Goal: Transaction & Acquisition: Purchase product/service

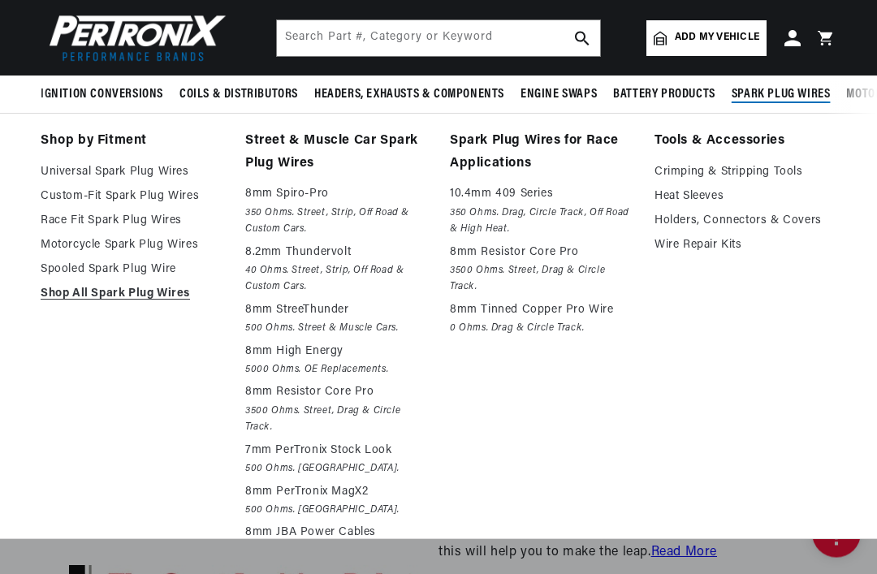
scroll to position [3929, 0]
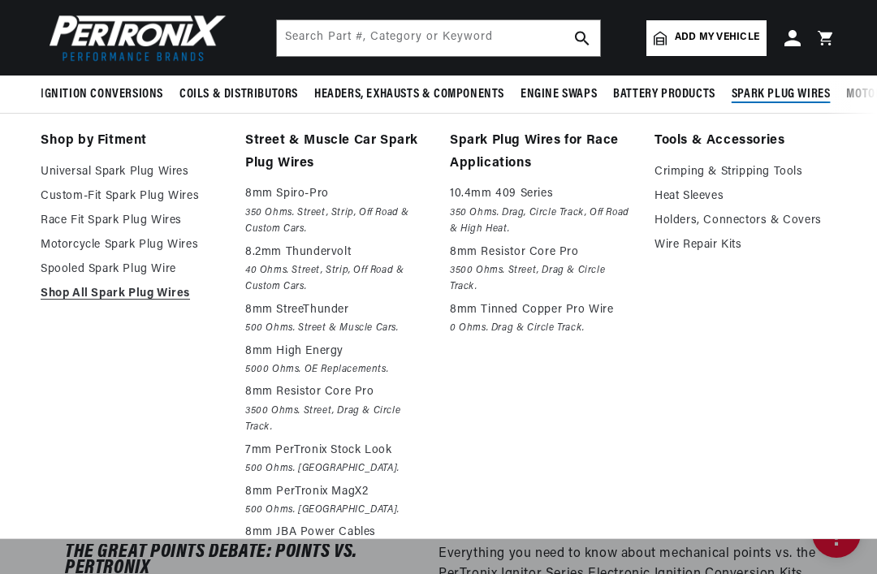
click at [297, 149] on link "Street & Muscle Car Spark Plug Wires" at bounding box center [336, 152] width 182 height 45
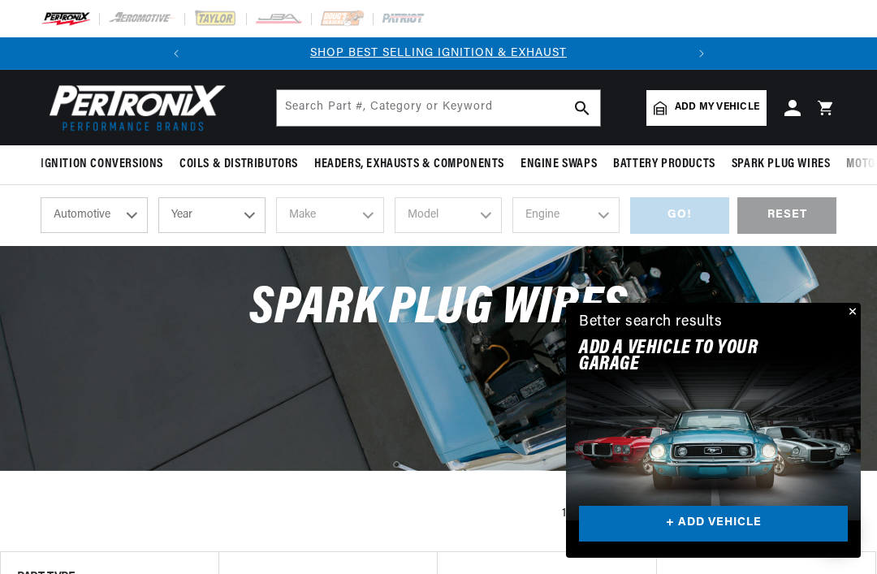
click at [850, 314] on button "Close" at bounding box center [851, 312] width 19 height 19
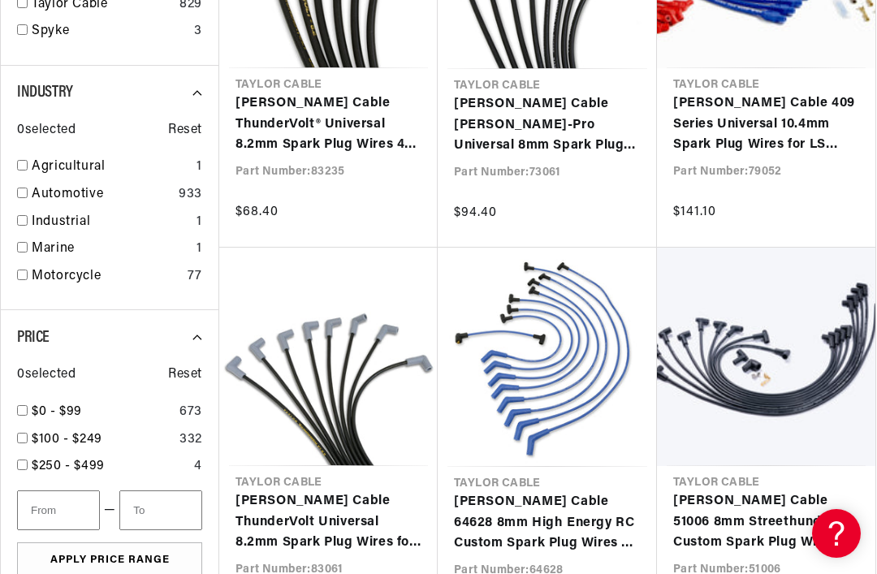
scroll to position [1522, 0]
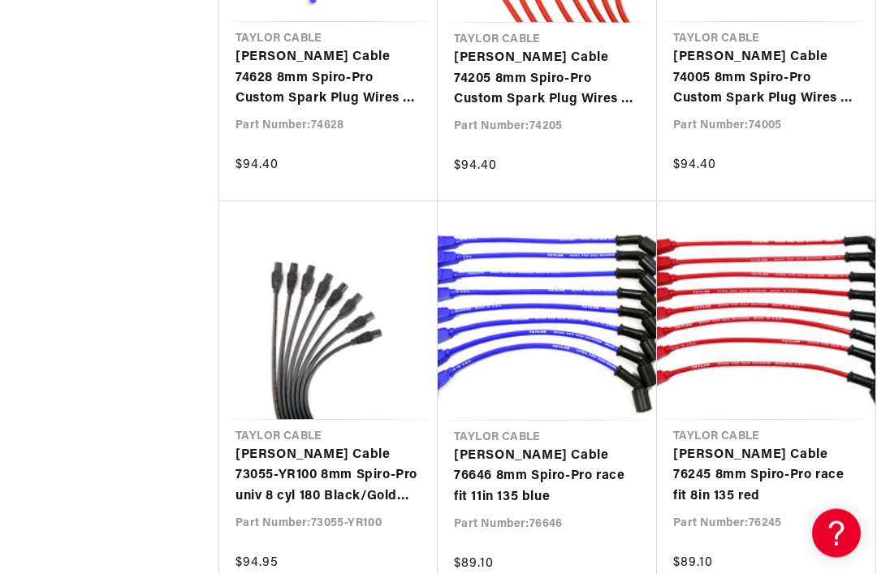
scroll to position [0, 186]
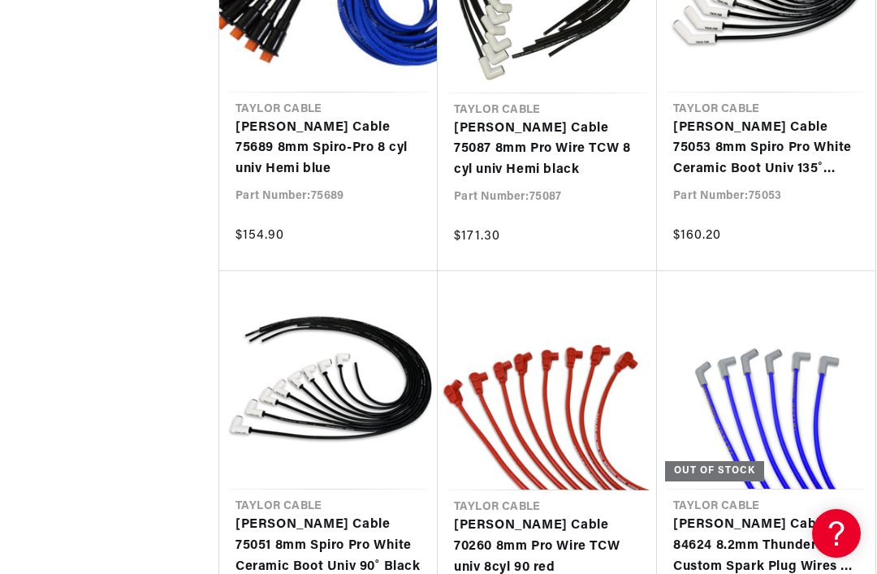
scroll to position [0, 449]
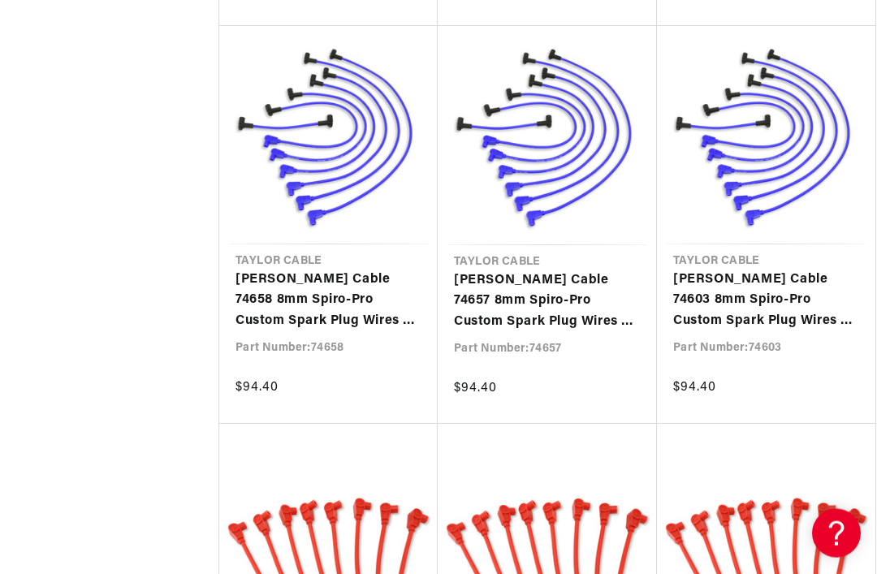
scroll to position [0, 38]
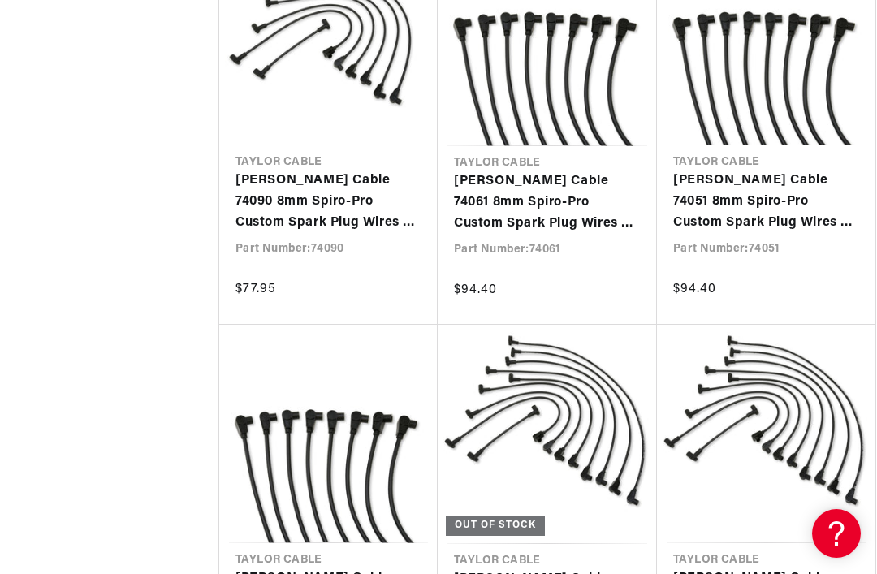
scroll to position [10183, 0]
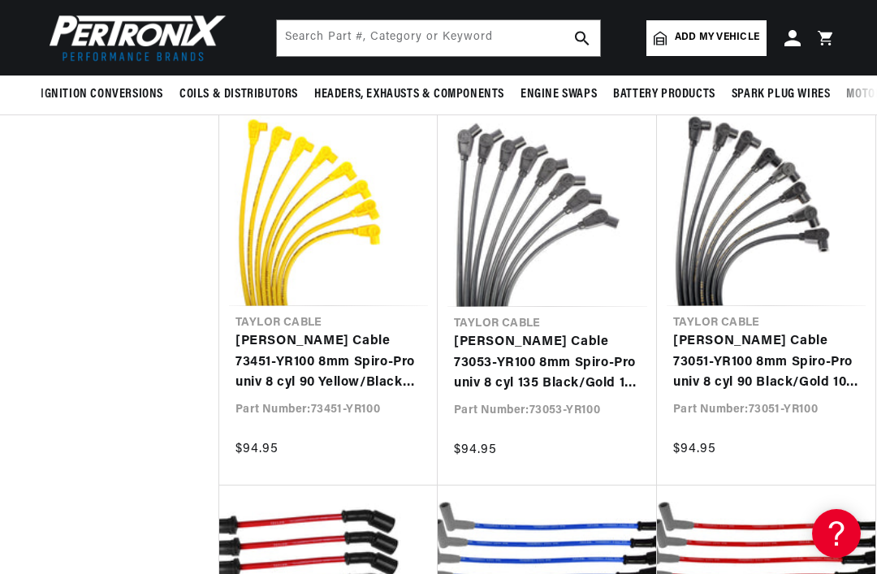
click at [791, 337] on link "[PERSON_NAME] Cable 73051-YR100 8mm Spiro-Pro univ 8 cyl 90 Black/Gold 100 Years" at bounding box center [766, 362] width 186 height 63
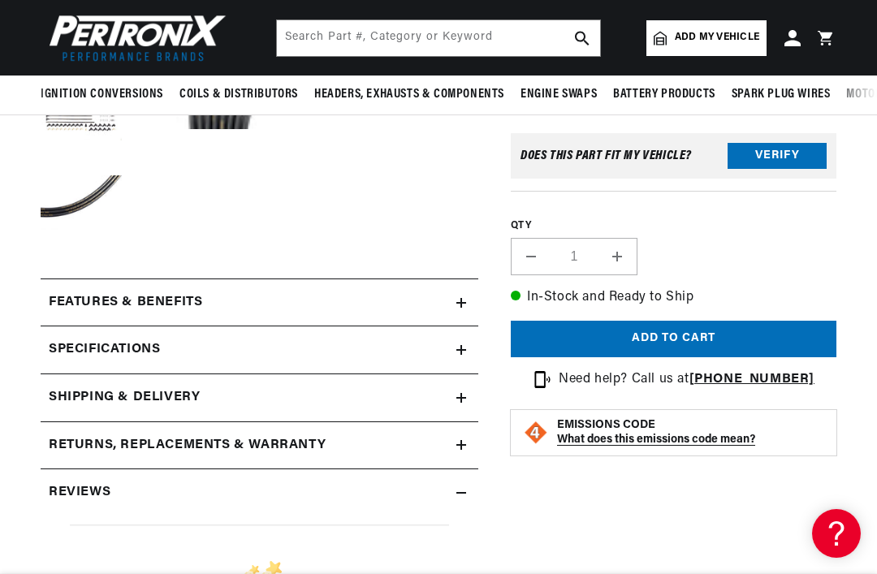
scroll to position [348, 0]
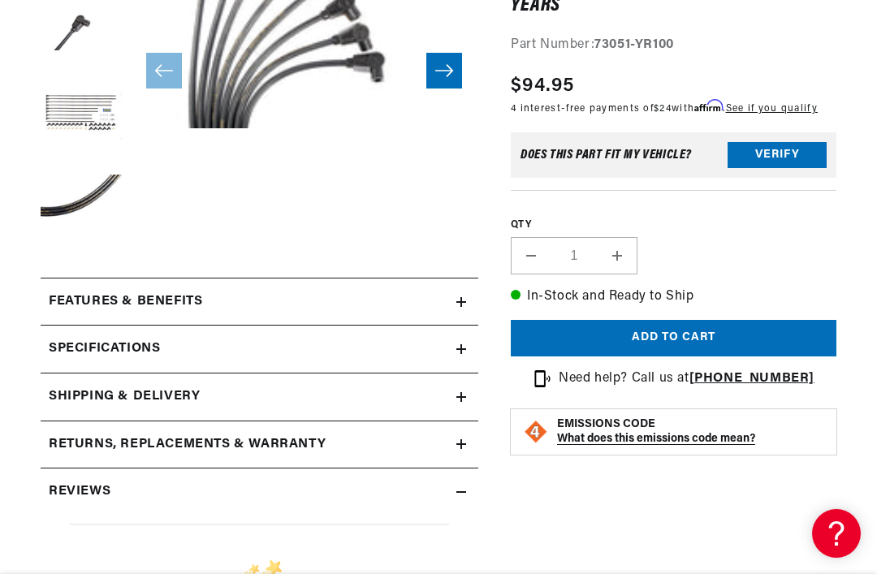
click at [461, 352] on icon at bounding box center [461, 349] width 0 height 10
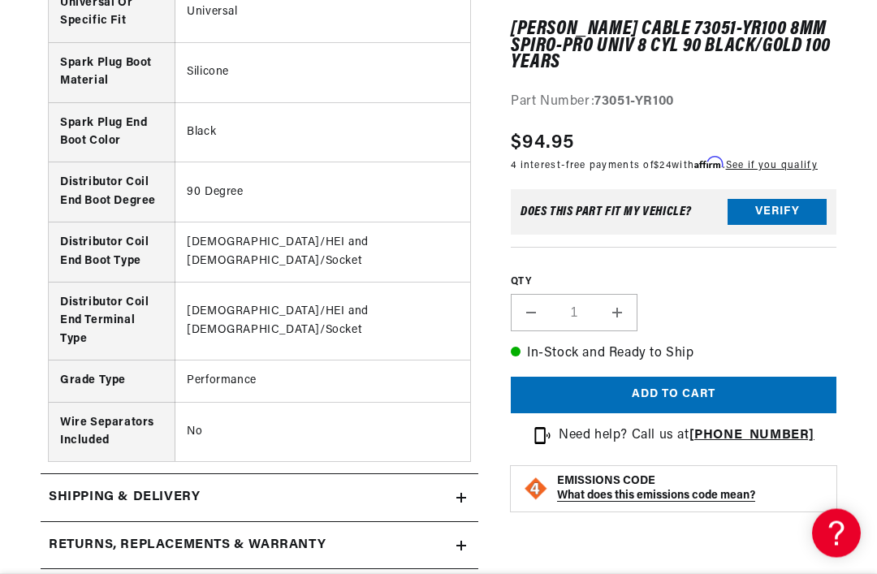
scroll to position [0, 0]
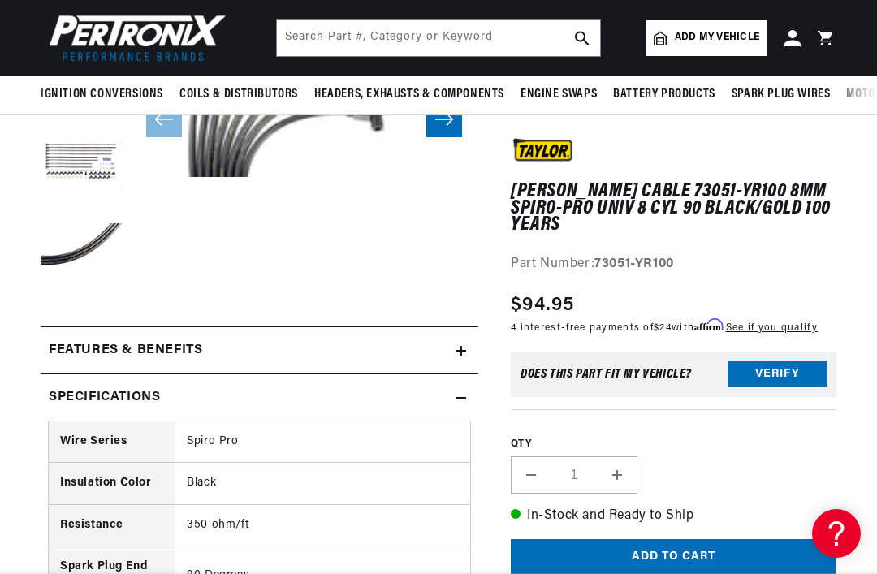
click at [470, 398] on summary "Specifications" at bounding box center [260, 397] width 438 height 47
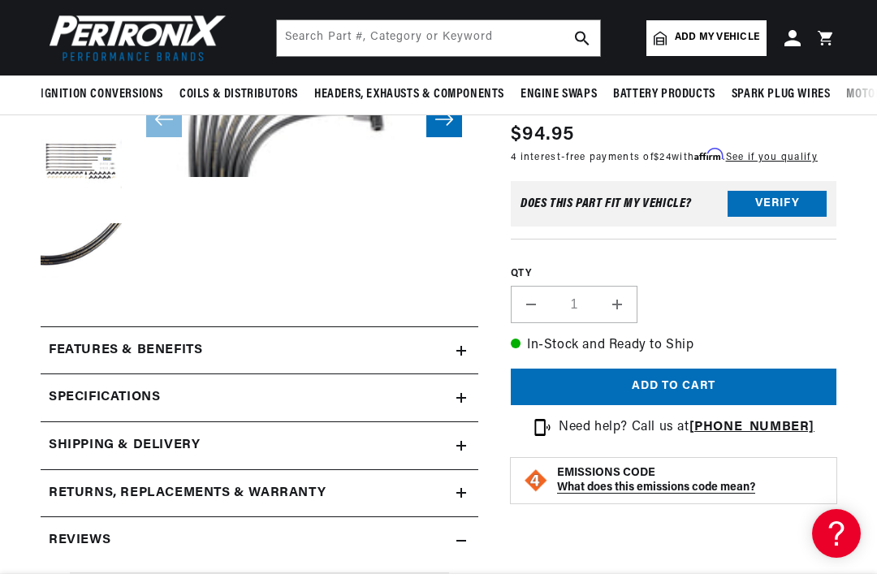
click at [461, 348] on icon at bounding box center [461, 351] width 0 height 10
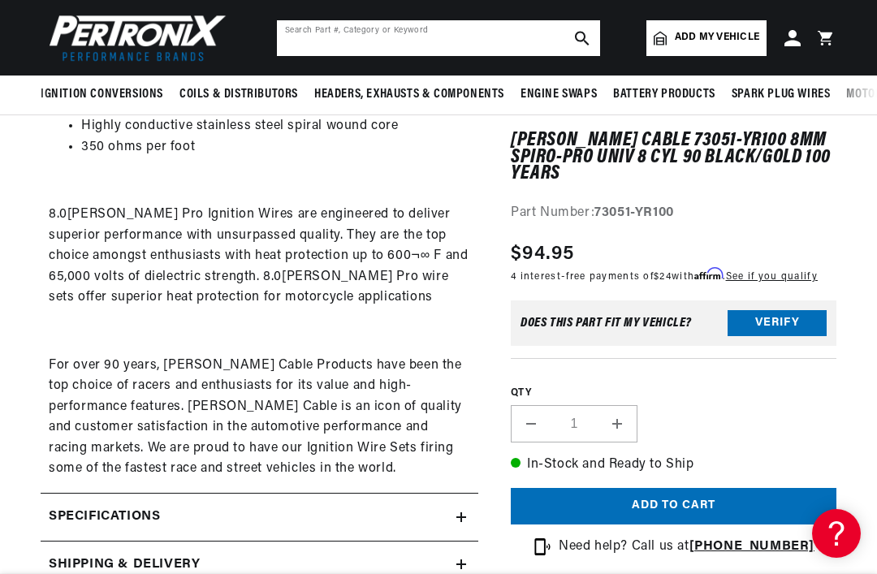
click at [415, 35] on input "text" at bounding box center [438, 38] width 323 height 36
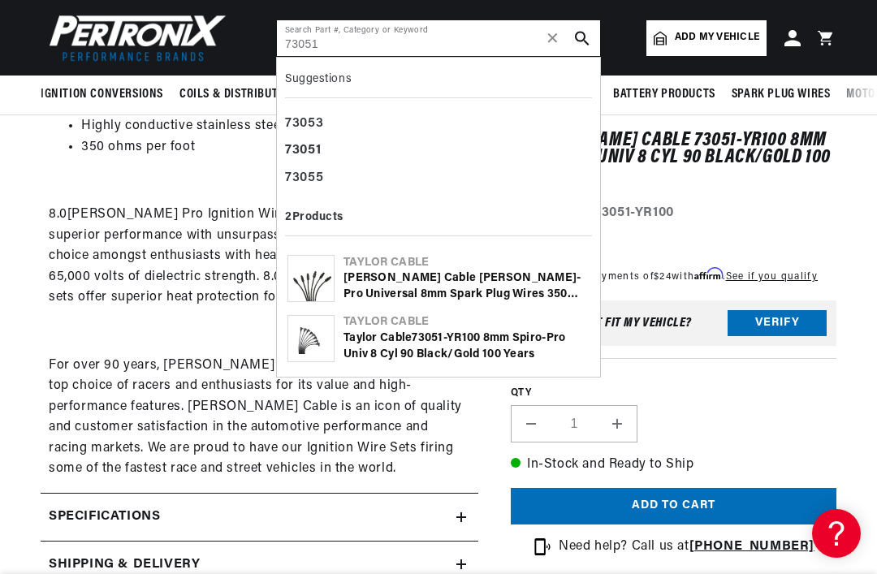
type input "73051"
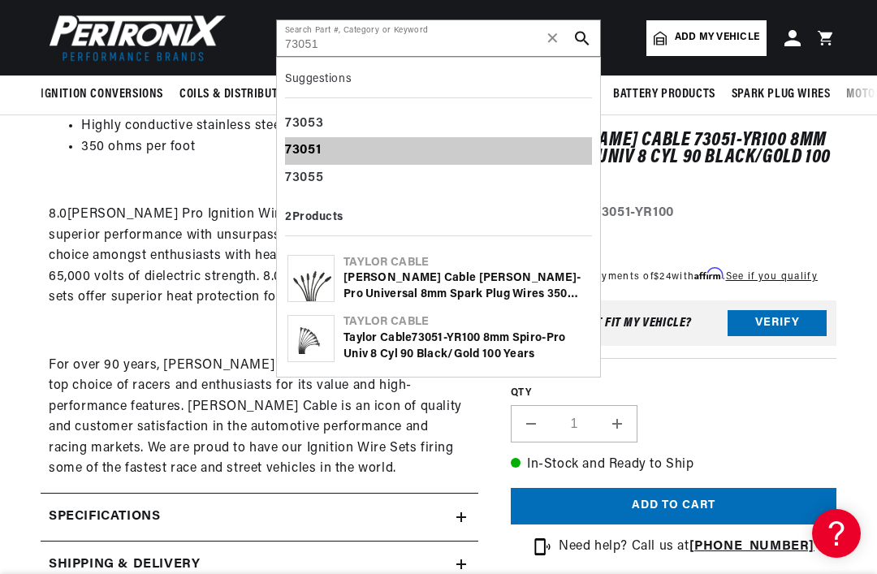
click at [320, 149] on b "73051" at bounding box center [303, 150] width 36 height 13
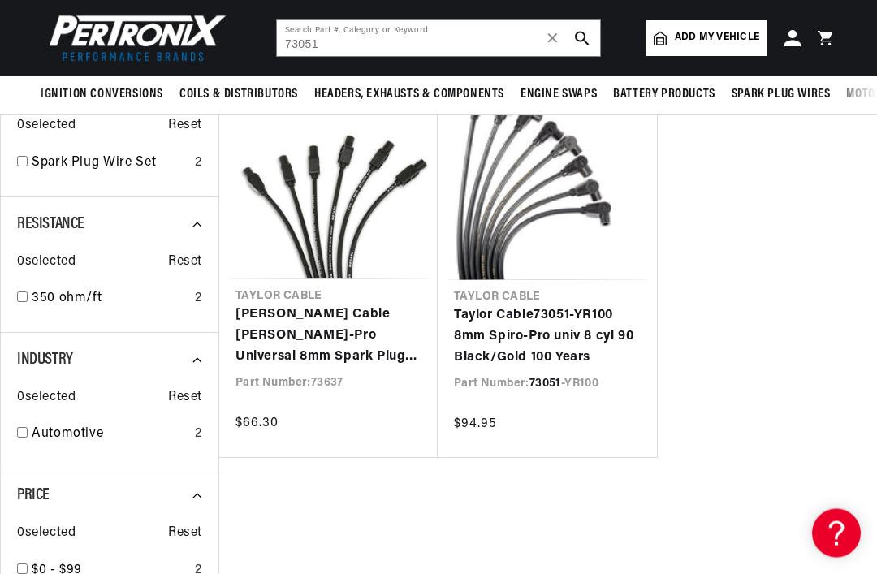
scroll to position [205, 0]
click at [560, 335] on link "Taylor Cable 73051 -YR100 8mm Spiro-Pro univ 8 cyl 90 Black/Gold 100 Years" at bounding box center [547, 336] width 187 height 63
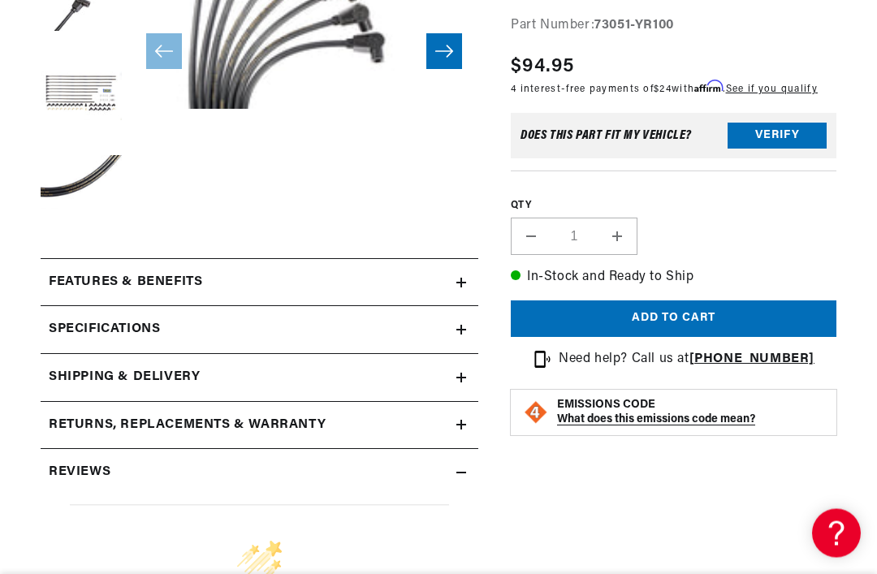
click at [460, 335] on summary "Specifications" at bounding box center [260, 330] width 438 height 47
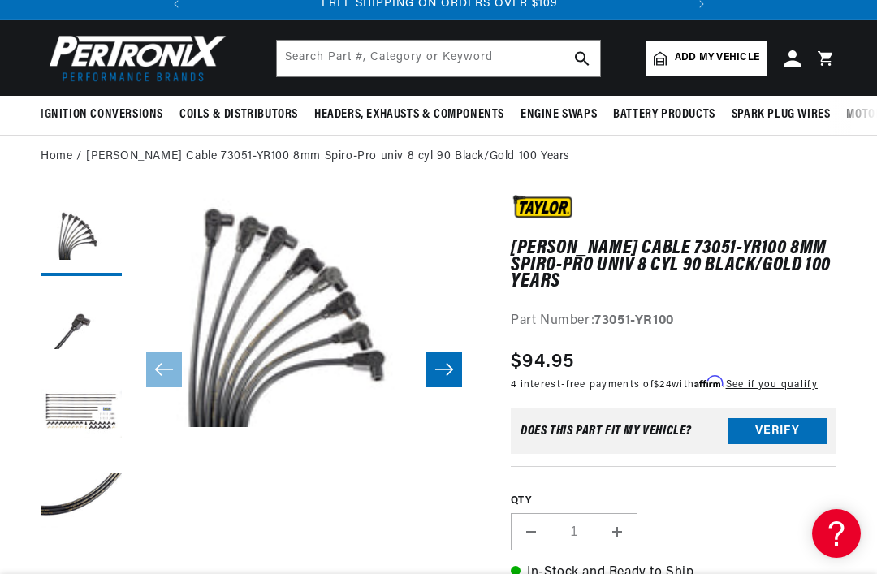
scroll to position [49, 0]
click at [444, 373] on icon "Slide right" at bounding box center [444, 370] width 19 height 16
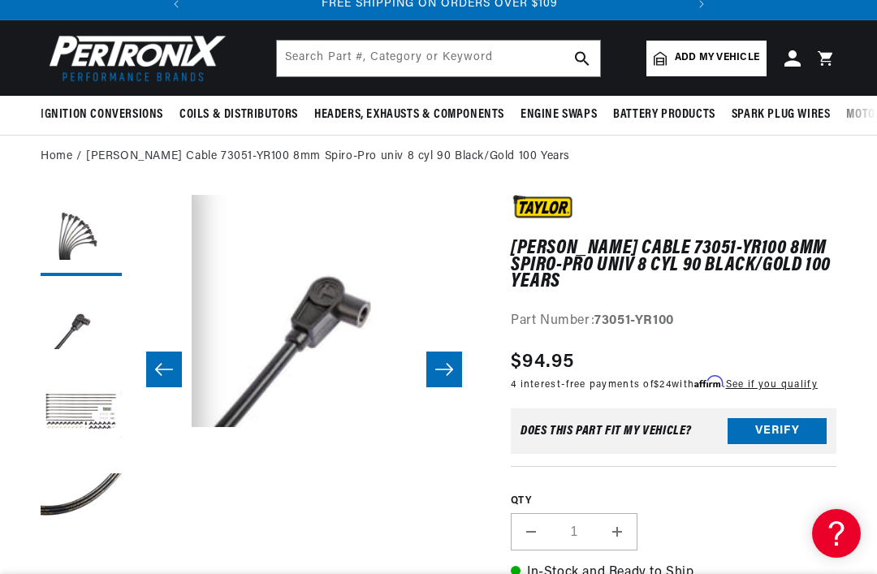
scroll to position [0, 0]
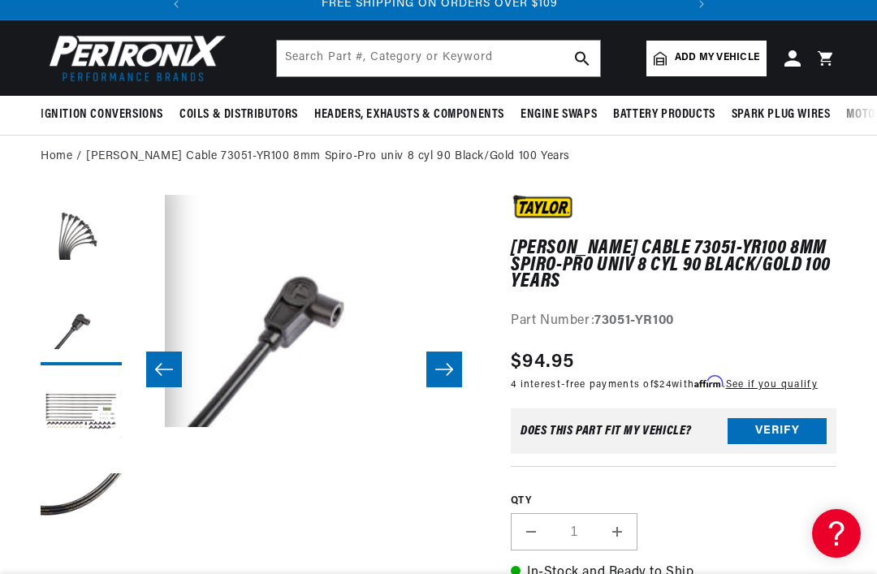
click at [450, 366] on icon "Slide right" at bounding box center [444, 369] width 18 height 12
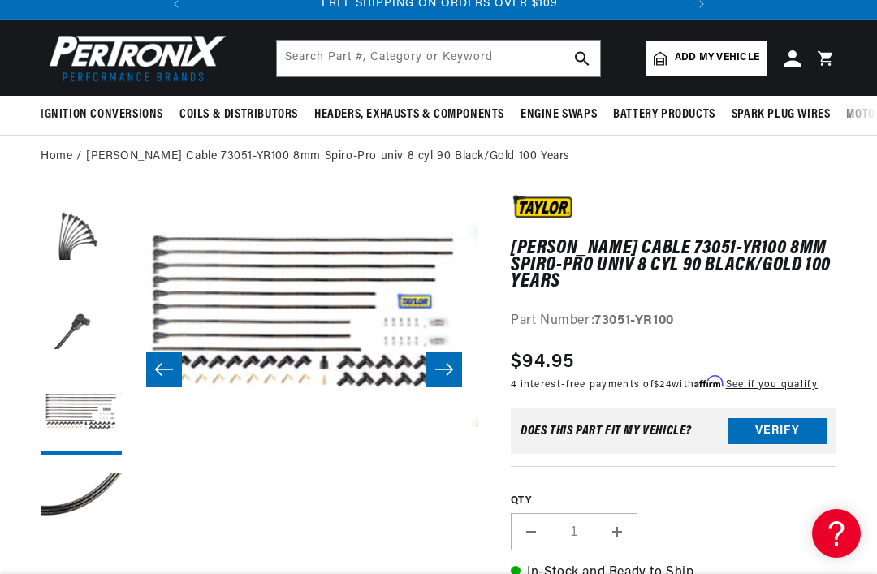
click at [456, 370] on button "Slide right" at bounding box center [444, 370] width 36 height 36
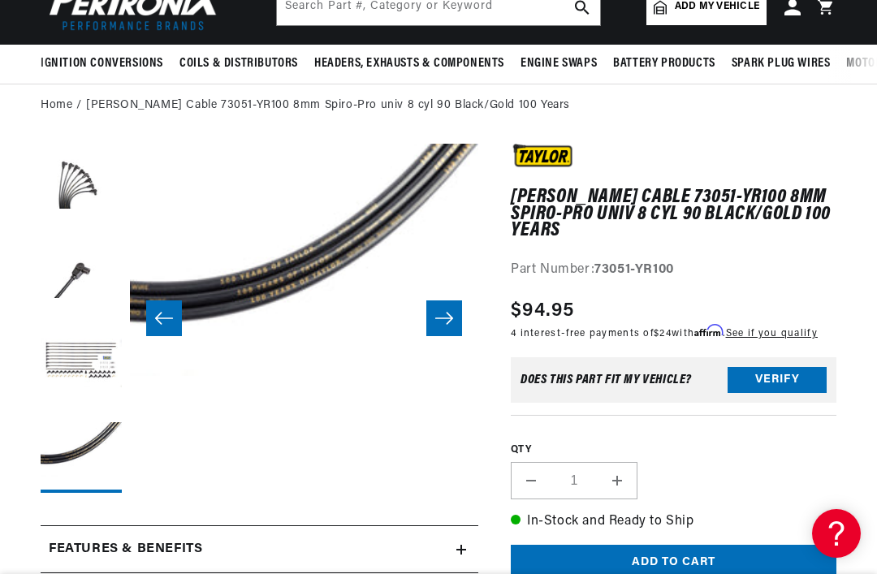
click at [446, 322] on icon "Slide right" at bounding box center [444, 318] width 19 height 16
click at [448, 314] on icon "Slide right" at bounding box center [444, 318] width 19 height 16
